Goal: Navigation & Orientation: Find specific page/section

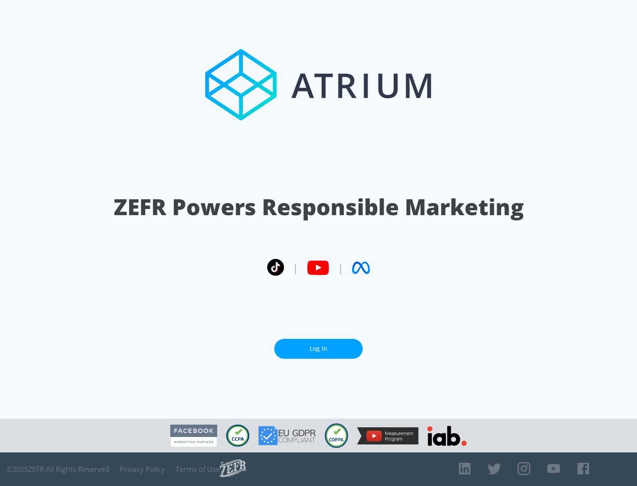
click at [318, 349] on link "Log In" at bounding box center [318, 349] width 88 height 20
